Goal: Find contact information: Find contact information

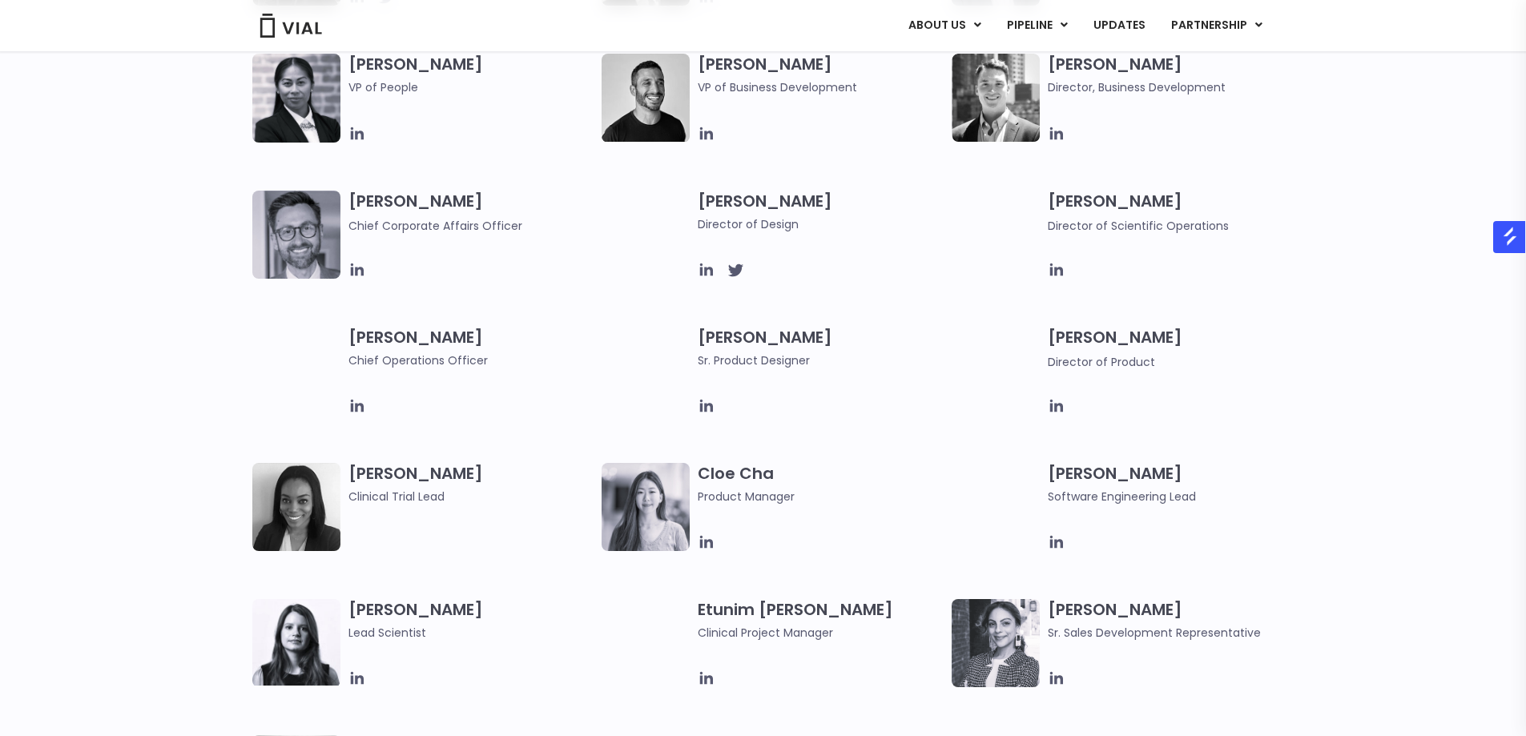
scroll to position [801, 0]
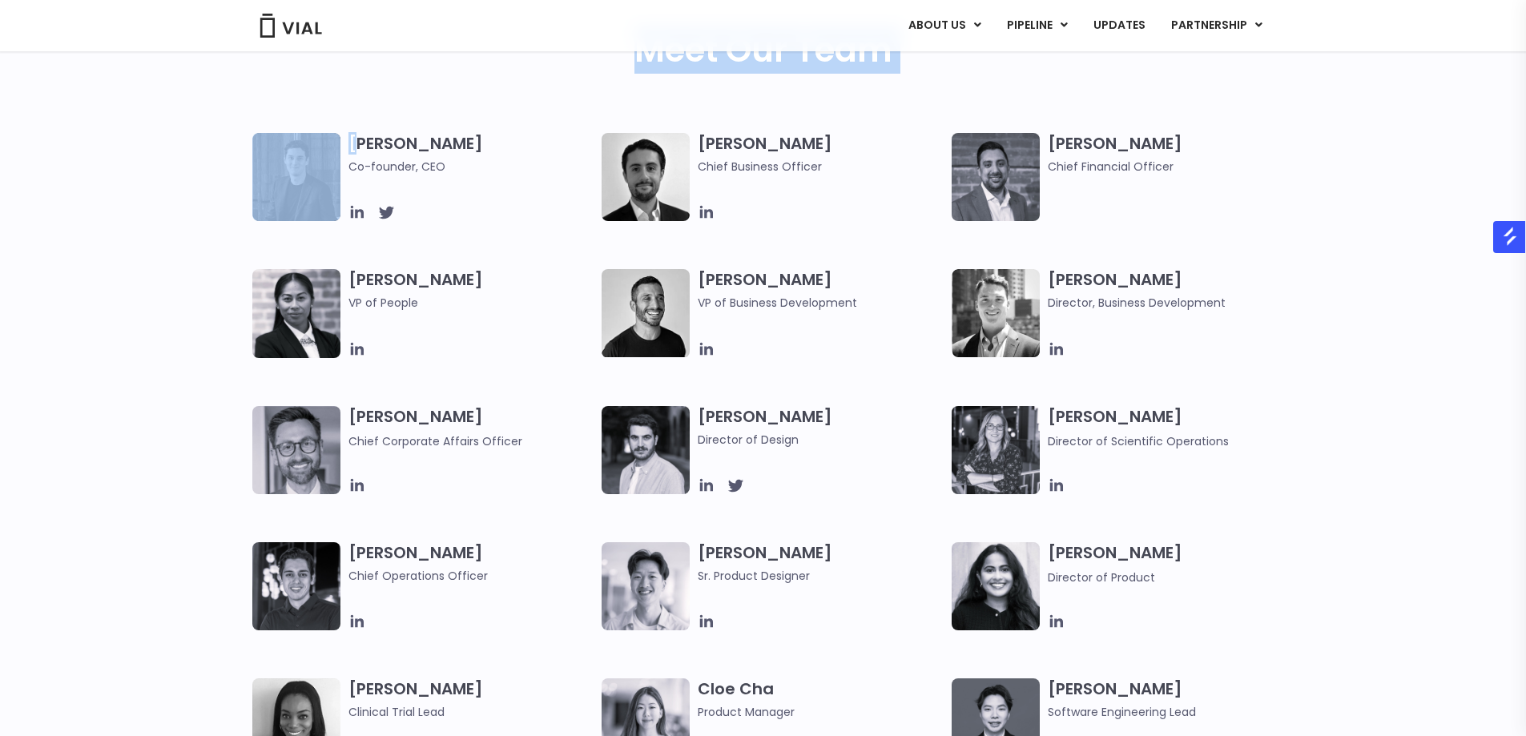
drag, startPoint x: 457, startPoint y: 134, endPoint x: 396, endPoint y: 147, distance: 62.2
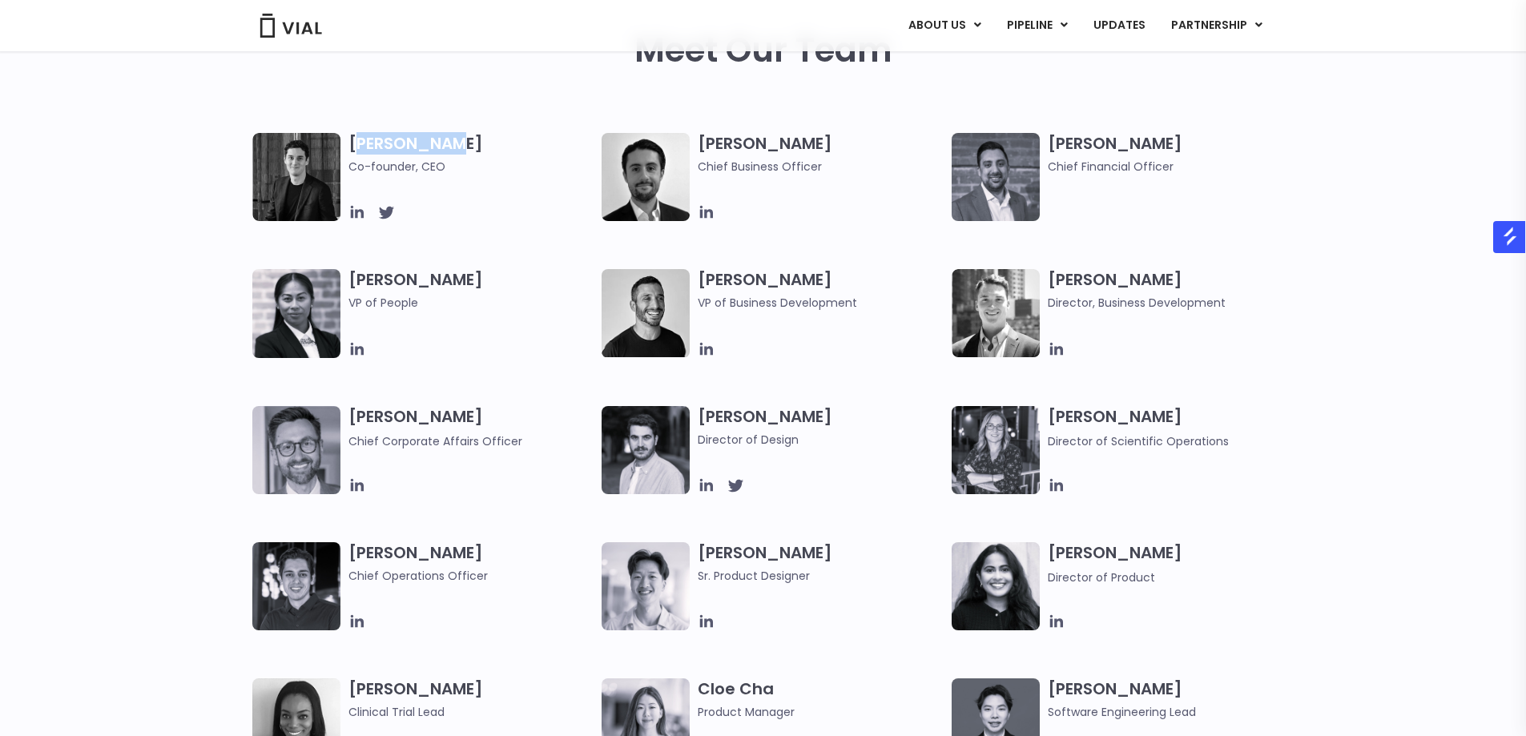
copy h3 "[PERSON_NAME]"
drag, startPoint x: 436, startPoint y: 138, endPoint x: 353, endPoint y: 146, distance: 82.9
click at [353, 146] on h3 "[PERSON_NAME] Co-founder, CEO" at bounding box center [471, 154] width 246 height 42
copy h3 "[PERSON_NAME]"
drag, startPoint x: 1165, startPoint y: 139, endPoint x: 606, endPoint y: 10, distance: 572.9
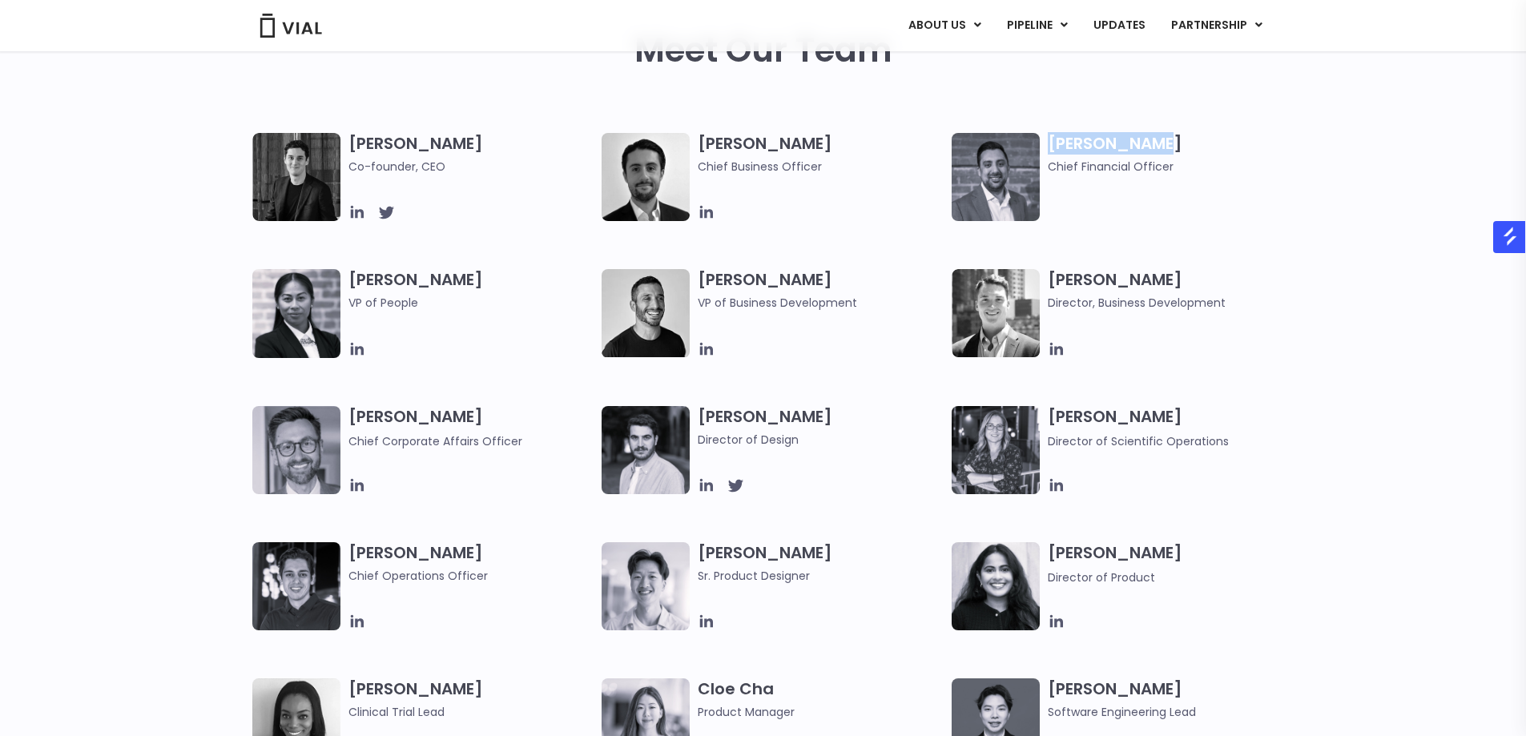
click at [1030, 143] on div "[PERSON_NAME] Chief Financial Officer" at bounding box center [1126, 177] width 350 height 88
click at [39, 414] on div "[PERSON_NAME] Co-founder, CEO [PERSON_NAME] Chief Business Officer [PERSON_NAME…" at bounding box center [763, 474] width 1526 height 682
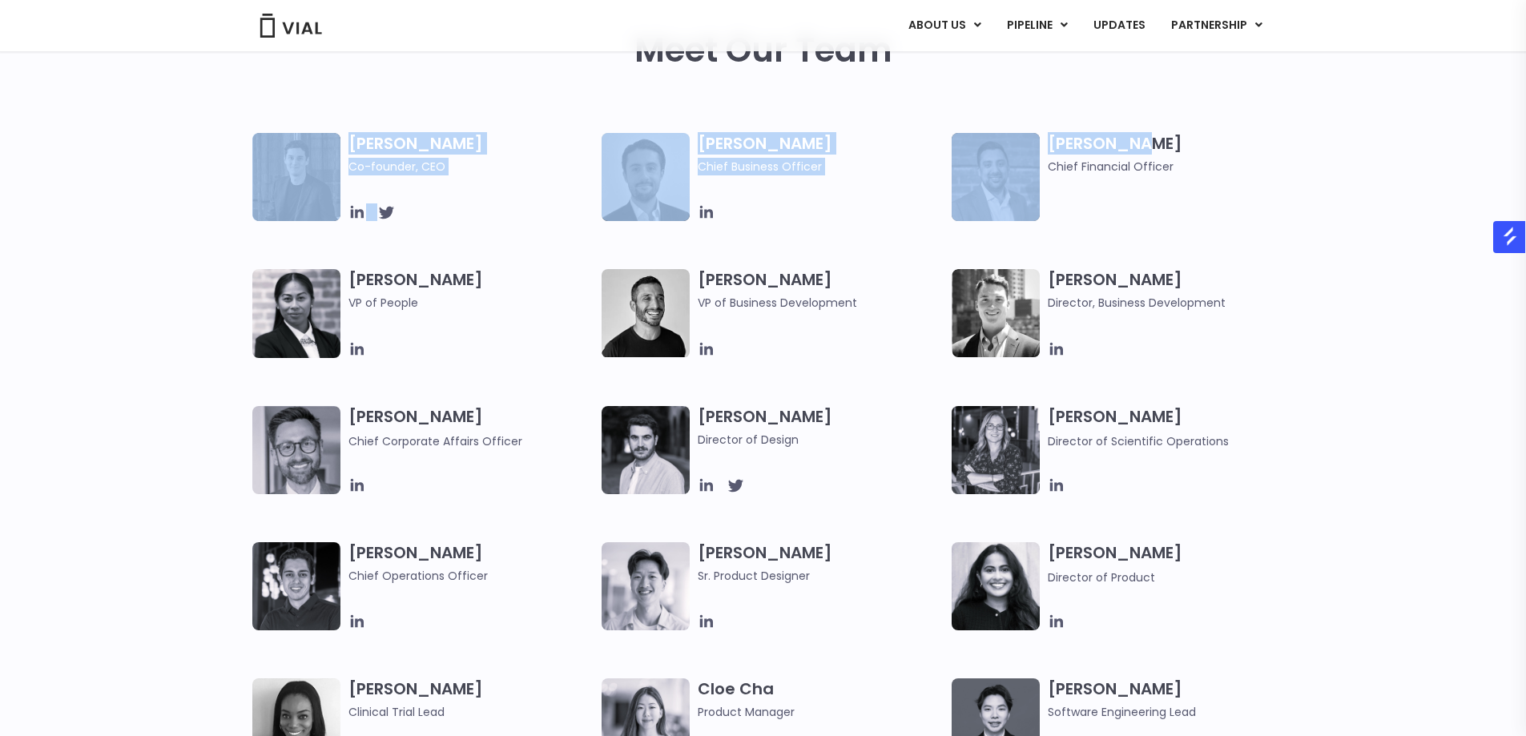
drag, startPoint x: 1168, startPoint y: 131, endPoint x: 1144, endPoint y: 142, distance: 26.2
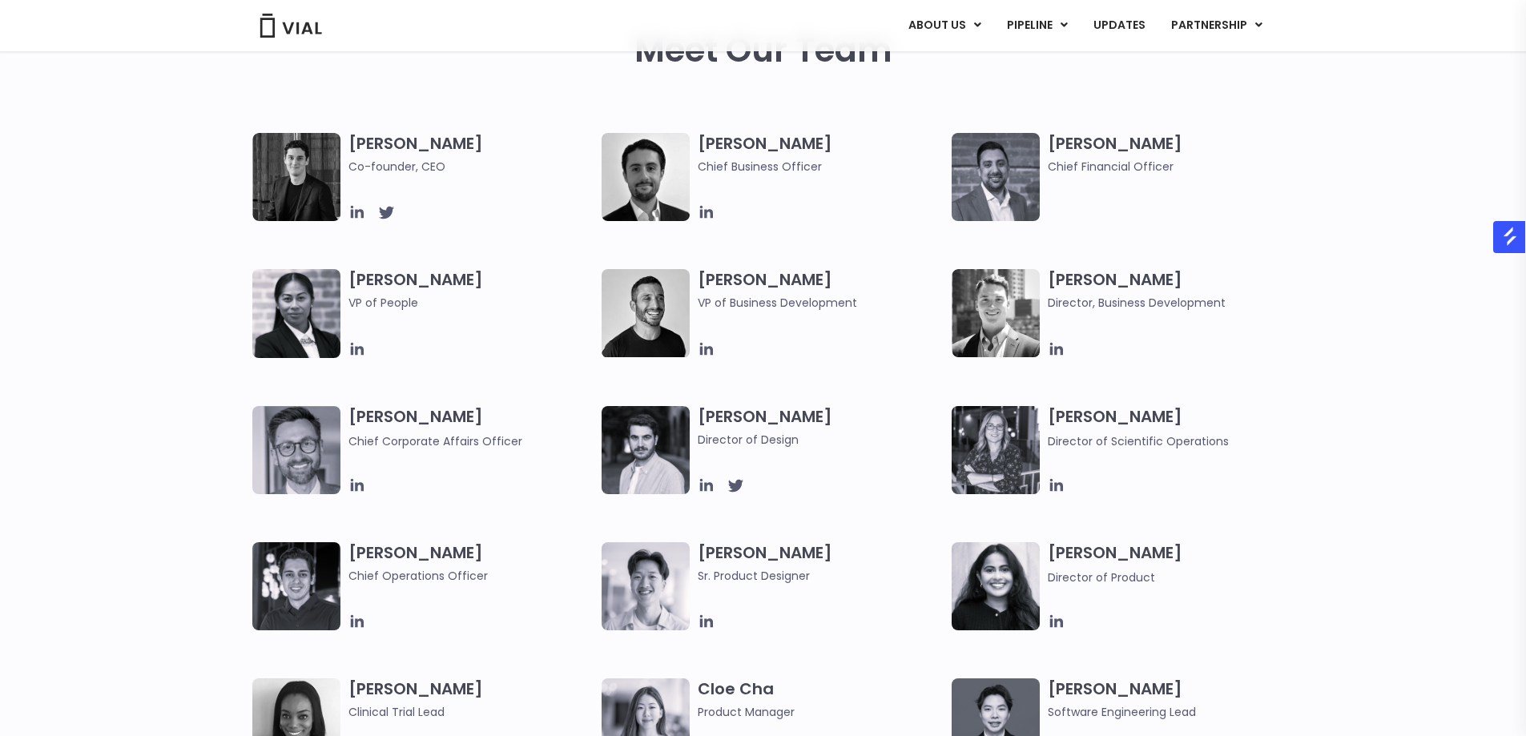
click at [1161, 142] on h3 "[PERSON_NAME] Chief Financial Officer" at bounding box center [1171, 154] width 246 height 42
copy h3 "[PERSON_NAME]"
drag, startPoint x: 1155, startPoint y: 143, endPoint x: 1048, endPoint y: 143, distance: 106.5
click at [1048, 143] on h3 "[PERSON_NAME] Chief Financial Officer" at bounding box center [1171, 154] width 246 height 42
drag, startPoint x: 2, startPoint y: 362, endPoint x: 12, endPoint y: 364, distance: 10.5
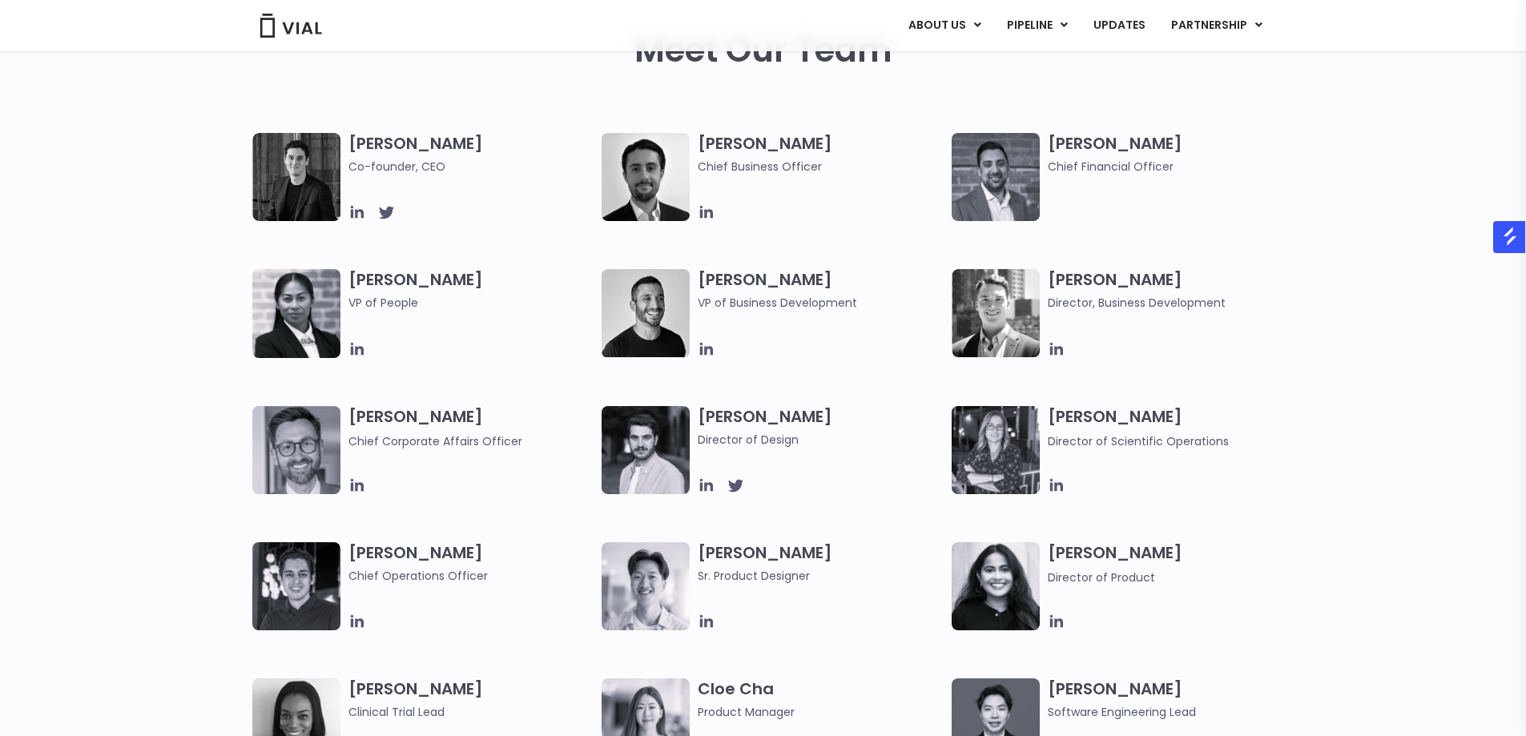
click at [9, 364] on div "[PERSON_NAME] Co-founder, CEO [PERSON_NAME] Chief Business Officer [PERSON_NAME…" at bounding box center [763, 474] width 1526 height 682
copy h3 "[PERSON_NAME]"
drag, startPoint x: 420, startPoint y: 272, endPoint x: 310, endPoint y: 174, distance: 146.9
click at [344, 282] on div "[PERSON_NAME] VP of People" at bounding box center [427, 313] width 350 height 89
click at [0, 303] on div "[PERSON_NAME] Co-founder, CEO [PERSON_NAME] Chief Business Officer [PERSON_NAME…" at bounding box center [763, 474] width 1526 height 682
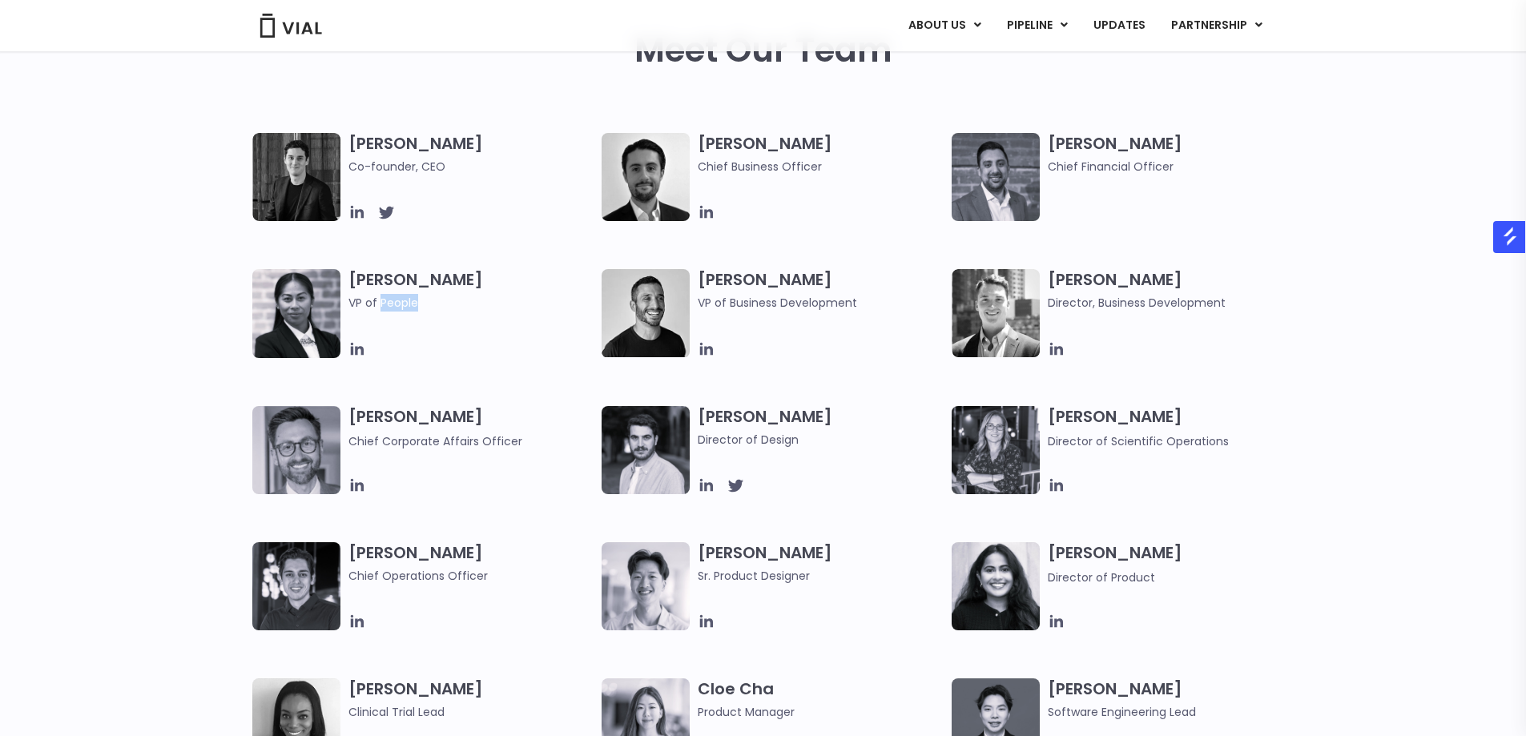
drag, startPoint x: 419, startPoint y: 304, endPoint x: 199, endPoint y: 10, distance: 366.8
click at [377, 304] on span "VP of People" at bounding box center [471, 303] width 246 height 18
copy h3 "[PERSON_NAME]"
drag, startPoint x: 798, startPoint y: 278, endPoint x: 695, endPoint y: 272, distance: 102.7
click at [695, 272] on div "[PERSON_NAME] VP of Business Development" at bounding box center [776, 313] width 350 height 89
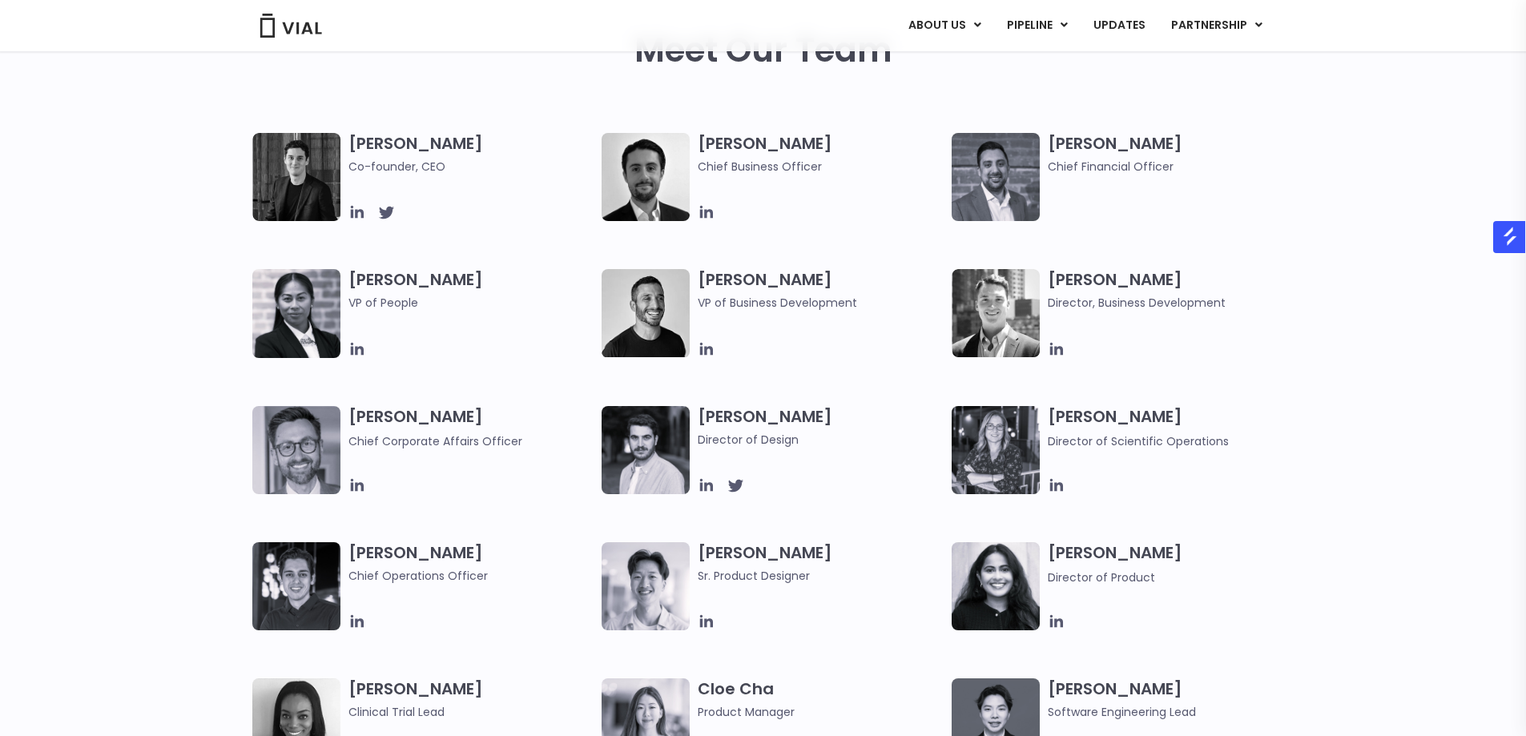
click at [888, 336] on div "[PERSON_NAME] VP of Business Development" at bounding box center [825, 313] width 254 height 89
copy h3 "[PERSON_NAME]"
drag, startPoint x: 828, startPoint y: 281, endPoint x: 699, endPoint y: 279, distance: 129.0
click at [699, 279] on h3 "[PERSON_NAME] VP of Business Development" at bounding box center [821, 290] width 246 height 42
click at [55, 205] on div "[PERSON_NAME] Co-founder, CEO [PERSON_NAME] Chief Business Officer [PERSON_NAME…" at bounding box center [763, 474] width 1526 height 682
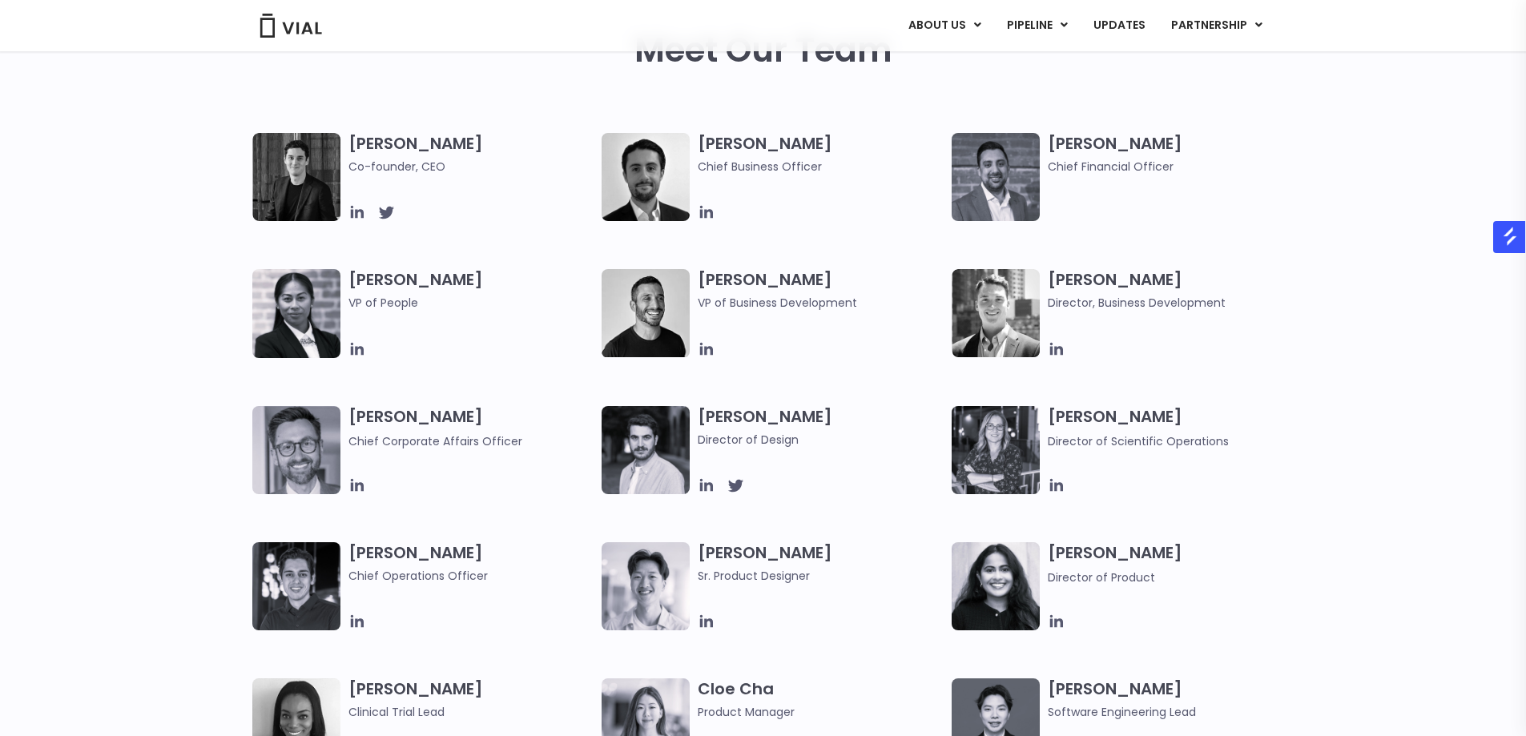
copy h3 "[PERSON_NAME]"
drag, startPoint x: 1185, startPoint y: 273, endPoint x: 1052, endPoint y: 282, distance: 133.2
click at [1052, 282] on h3 "[PERSON_NAME] Director, Business Development" at bounding box center [1171, 290] width 246 height 42
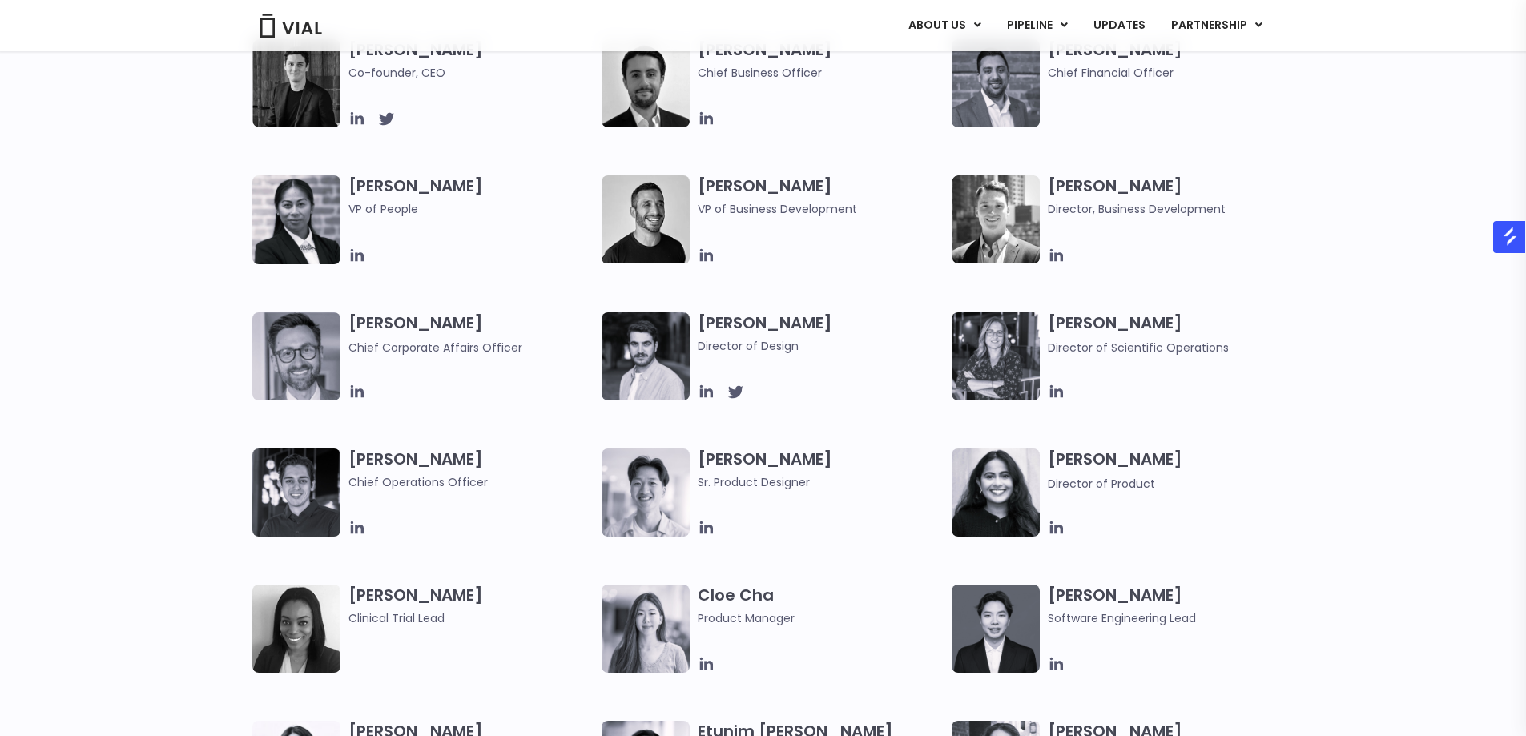
scroll to position [1041, 0]
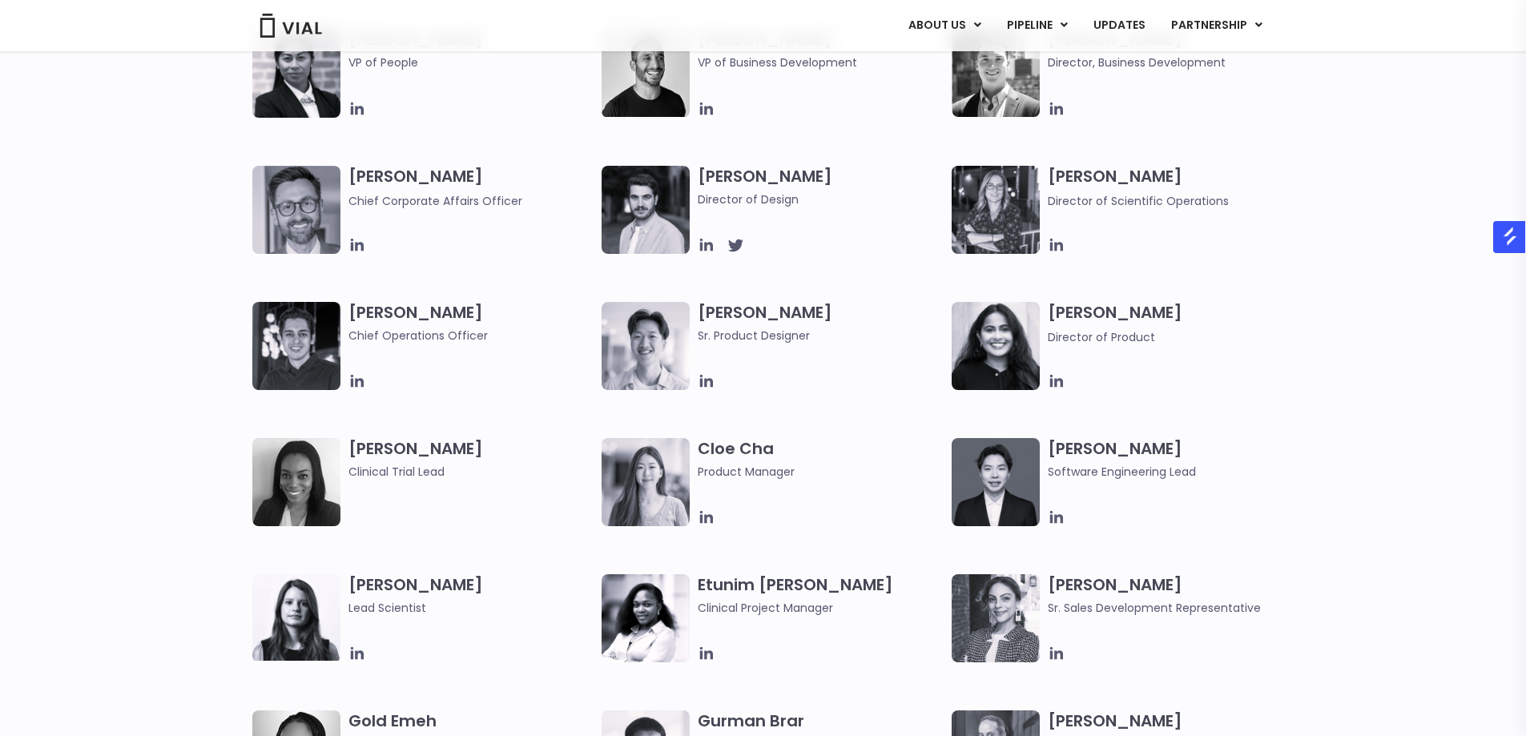
copy h3 "[PERSON_NAME]"
drag, startPoint x: 505, startPoint y: 177, endPoint x: 347, endPoint y: 180, distance: 157.8
click at [347, 180] on div "[PERSON_NAME] Chief Corporate Affairs Officer" at bounding box center [427, 210] width 350 height 88
click at [36, 322] on div "[PERSON_NAME] Co-founder, CEO [PERSON_NAME] Chief Business Officer [PERSON_NAME…" at bounding box center [763, 234] width 1526 height 682
copy div "[PERSON_NAME]"
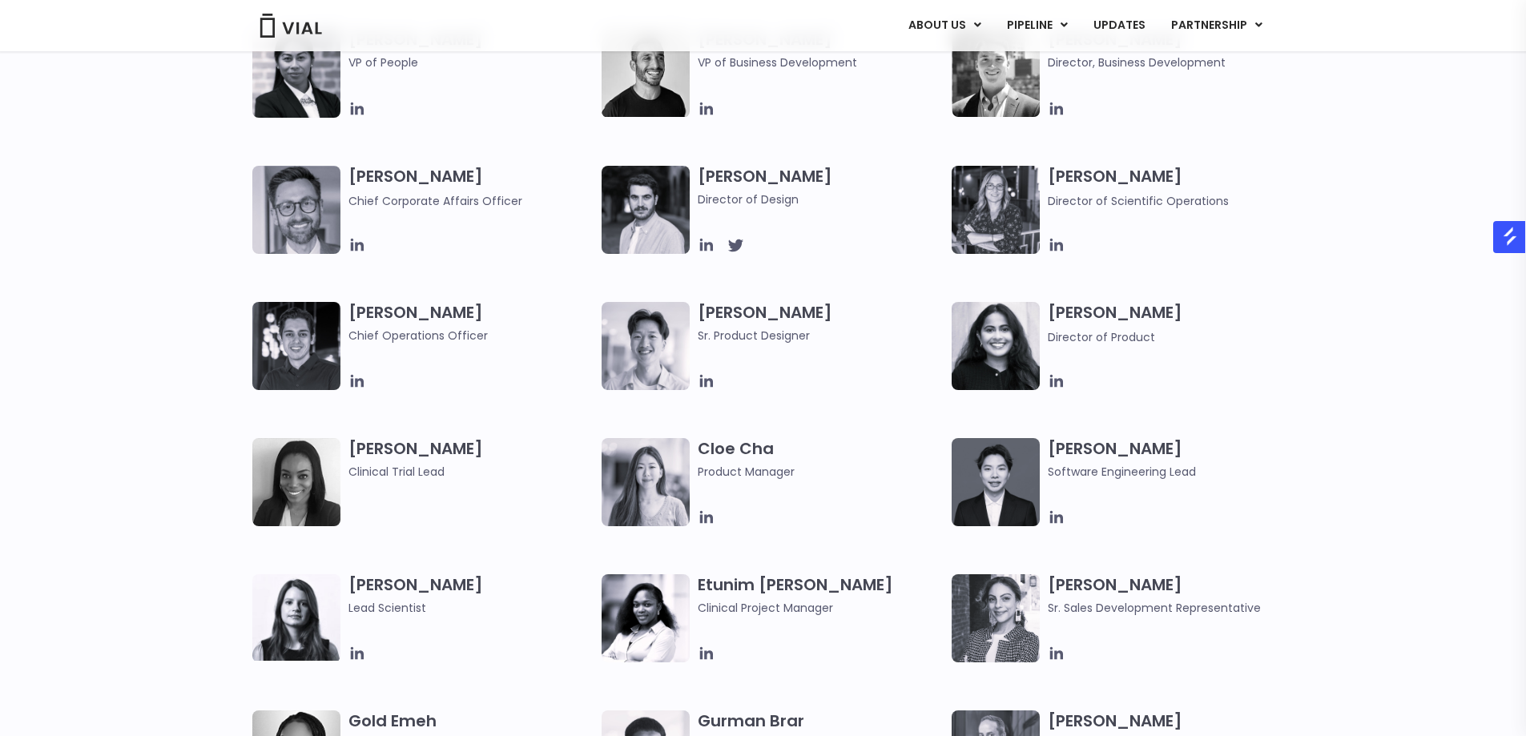
drag, startPoint x: 794, startPoint y: 174, endPoint x: 686, endPoint y: 179, distance: 107.5
click at [686, 179] on div "[PERSON_NAME] Director of Design" at bounding box center [776, 210] width 350 height 88
click at [28, 309] on div "[PERSON_NAME] Co-founder, CEO [PERSON_NAME] Chief Business Officer [PERSON_NAME…" at bounding box center [763, 234] width 1526 height 682
drag, startPoint x: 1144, startPoint y: 181, endPoint x: 1046, endPoint y: 179, distance: 97.7
click at [1046, 179] on div "[PERSON_NAME] Director of Scientific Operations" at bounding box center [1126, 210] width 350 height 88
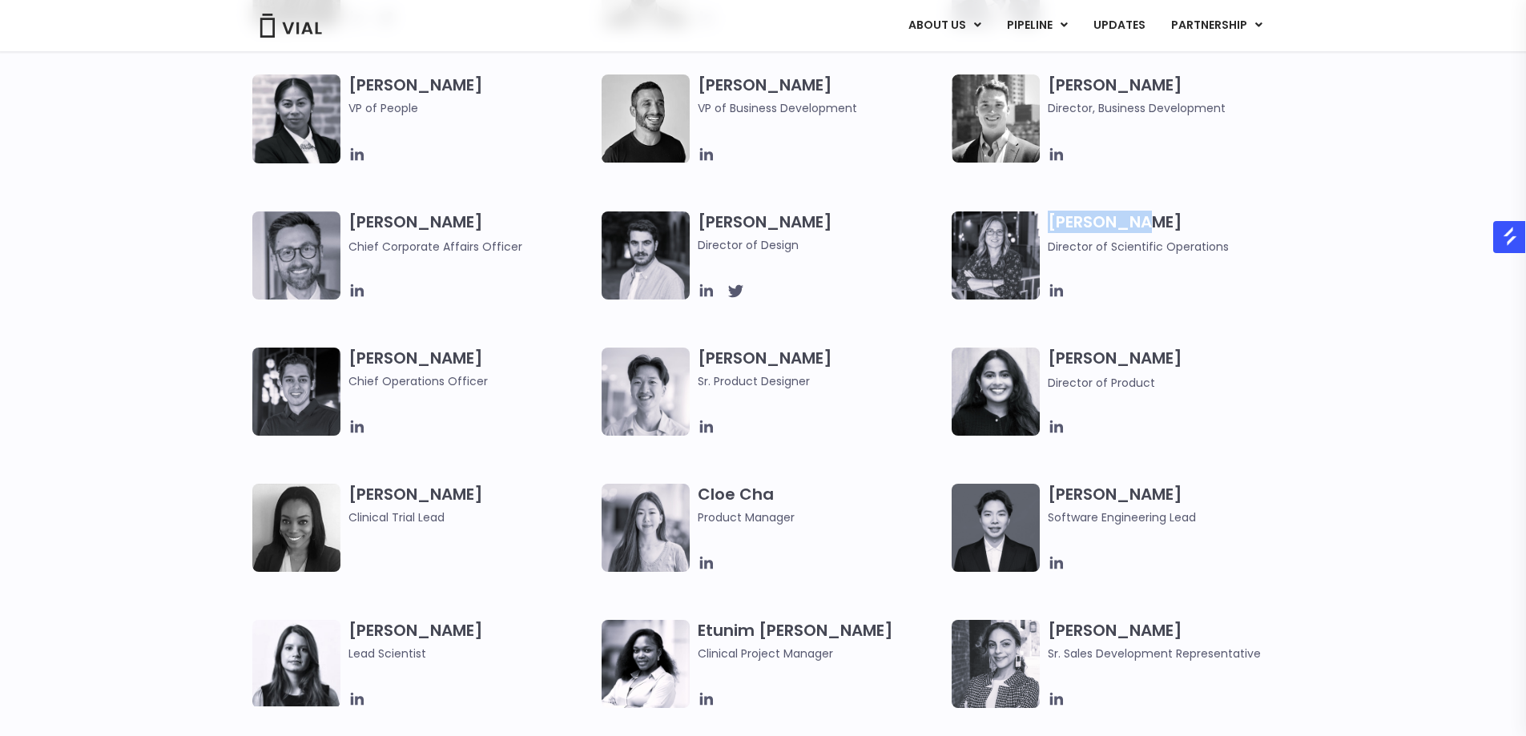
scroll to position [971, 0]
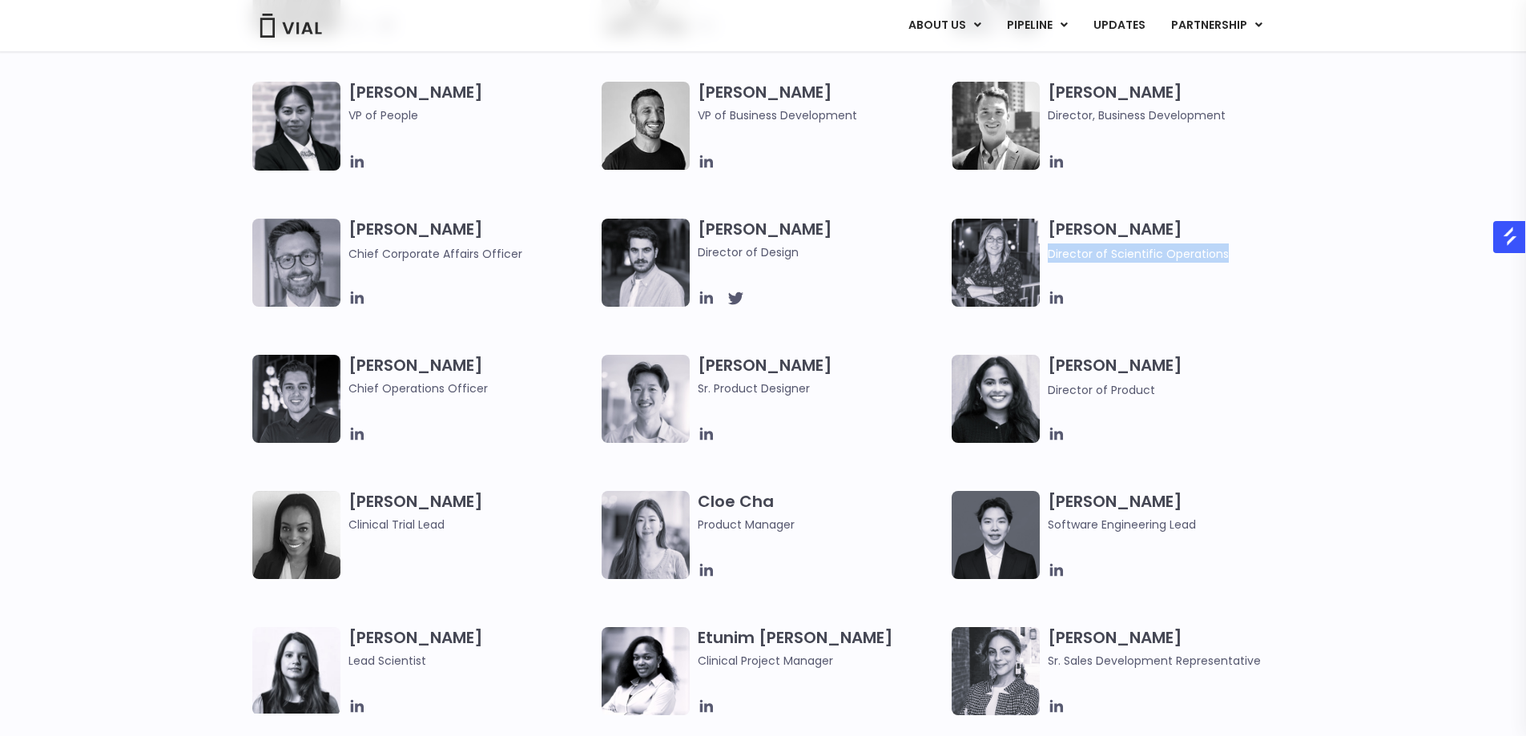
drag, startPoint x: 1259, startPoint y: 252, endPoint x: 1047, endPoint y: 257, distance: 212.3
click at [1047, 257] on div "[PERSON_NAME] Director of Scientific Operations" at bounding box center [1126, 263] width 350 height 88
drag, startPoint x: 479, startPoint y: 358, endPoint x: 194, endPoint y: 29, distance: 435.5
click at [331, 362] on div "[PERSON_NAME] Chief Operations Officer" at bounding box center [427, 399] width 350 height 88
click at [85, 390] on div "[PERSON_NAME] Co-founder, CEO [PERSON_NAME] Chief Business Officer [PERSON_NAME…" at bounding box center [763, 287] width 1526 height 682
